Goal: Find specific page/section: Find specific page/section

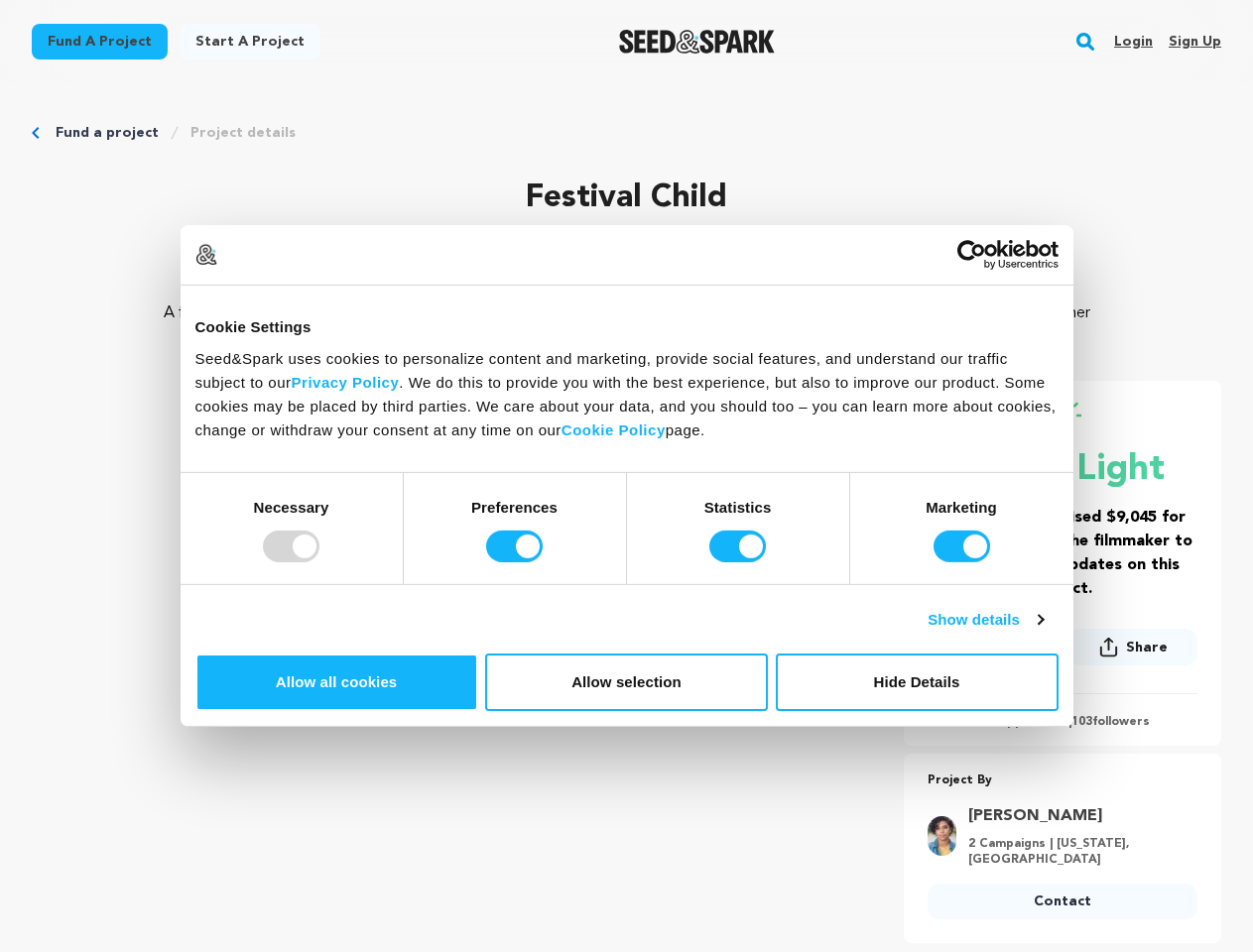
click at [320, 562] on div at bounding box center [291, 546] width 57 height 32
click at [543, 562] on input "Preferences" at bounding box center [515, 546] width 57 height 32
checkbox input "false"
click at [740, 562] on input "Statistics" at bounding box center [737, 546] width 57 height 32
checkbox input "false"
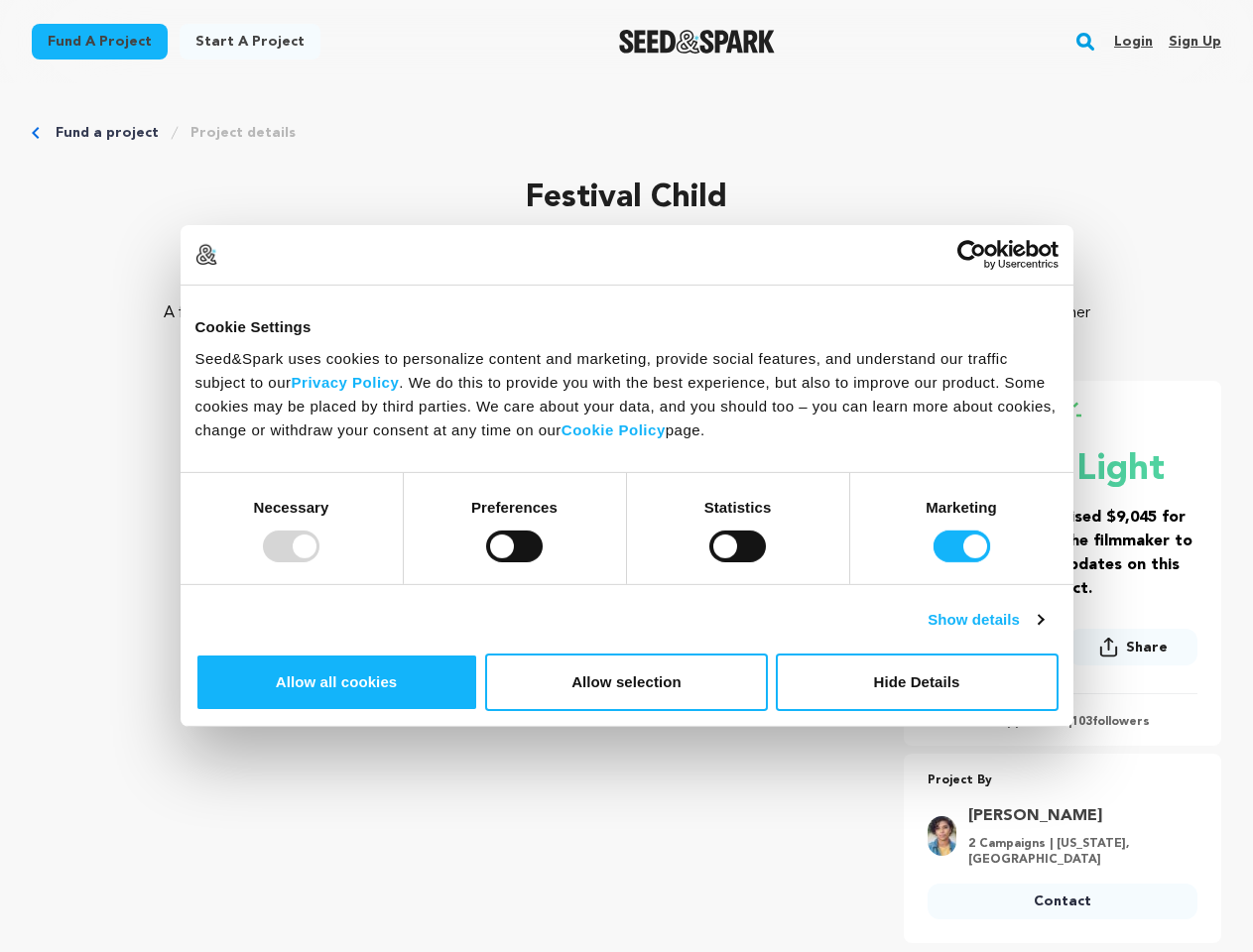
click at [933, 562] on input "Marketing" at bounding box center [961, 546] width 57 height 32
click at [1043, 632] on link "Show details" at bounding box center [984, 620] width 115 height 24
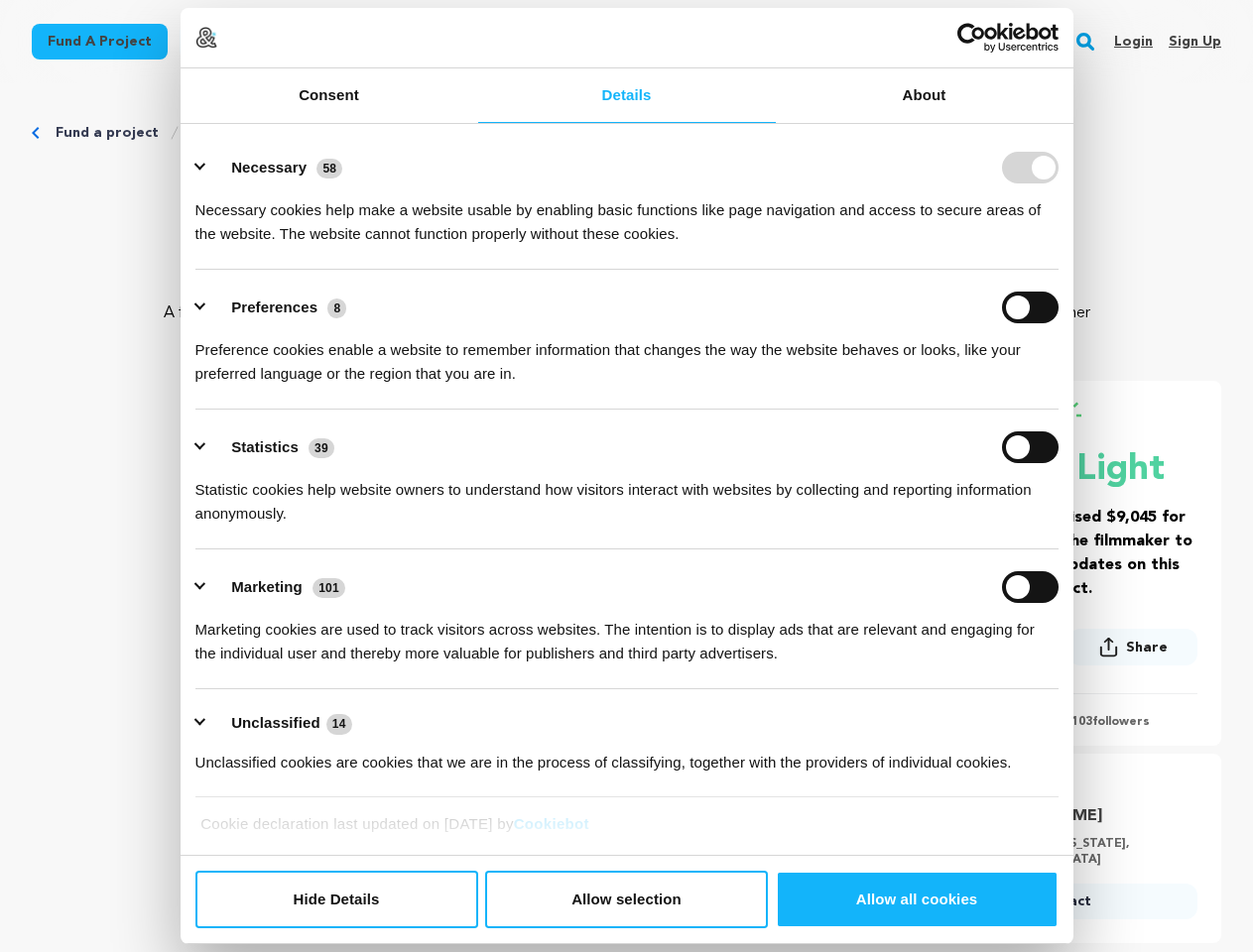
click at [1073, 123] on link "About" at bounding box center [925, 96] width 298 height 55
click at [0, 0] on div "About Cookies are small text files that can be used by websites to make a user'…" at bounding box center [0, 0] width 0 height 0
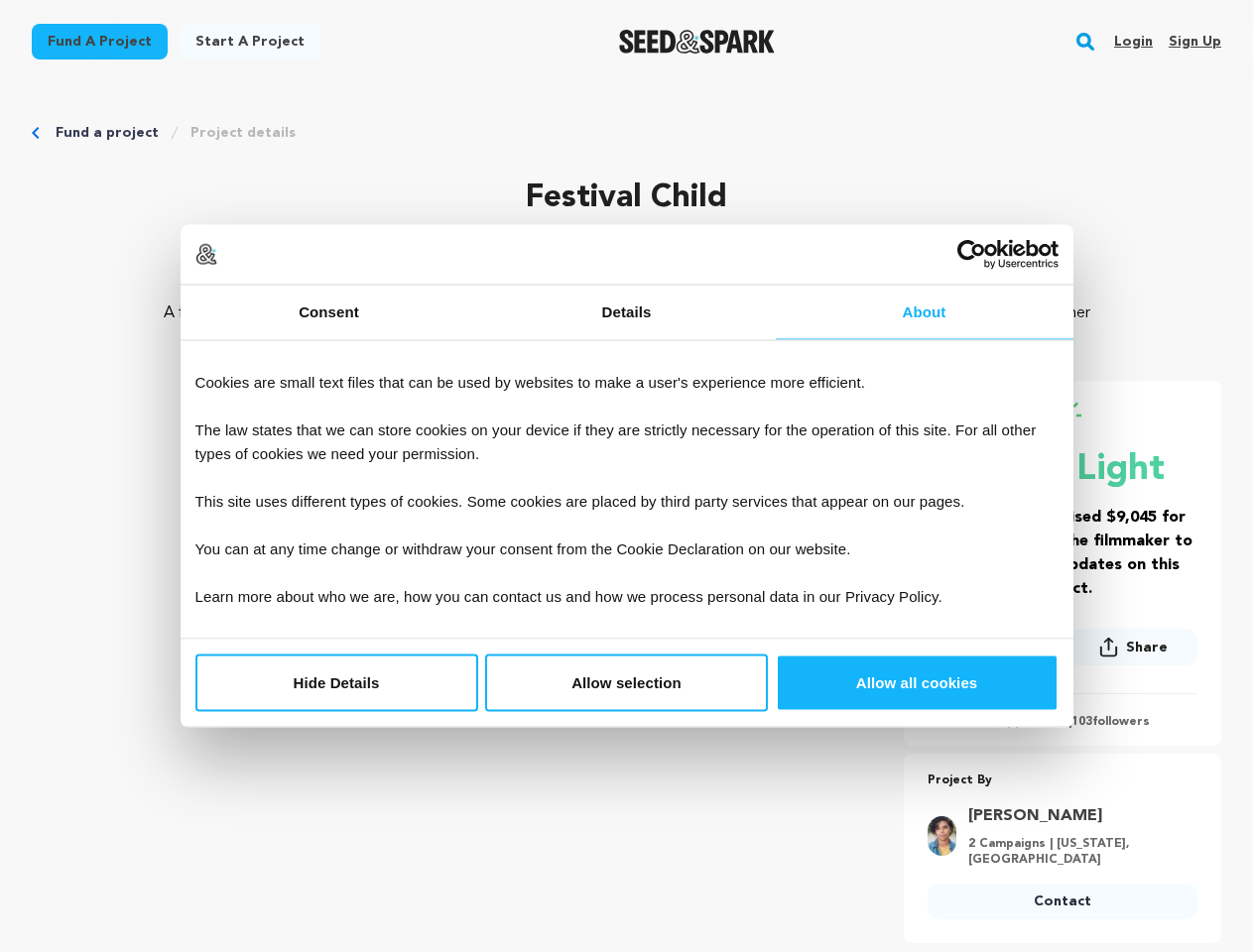
click at [1073, 727] on div "Do not sell or share my personal information Hide Details Allow selection Custo…" at bounding box center [627, 682] width 893 height 87
click at [1089, 42] on rect "button" at bounding box center [1085, 42] width 24 height 24
click at [0, 0] on input "text" at bounding box center [0, 0] width 0 height 0
